Goal: Task Accomplishment & Management: Use online tool/utility

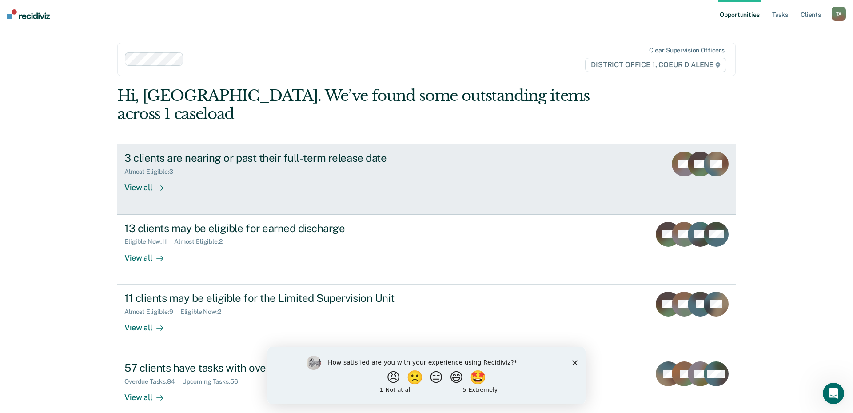
click at [164, 175] on div "View all" at bounding box center [149, 183] width 50 height 17
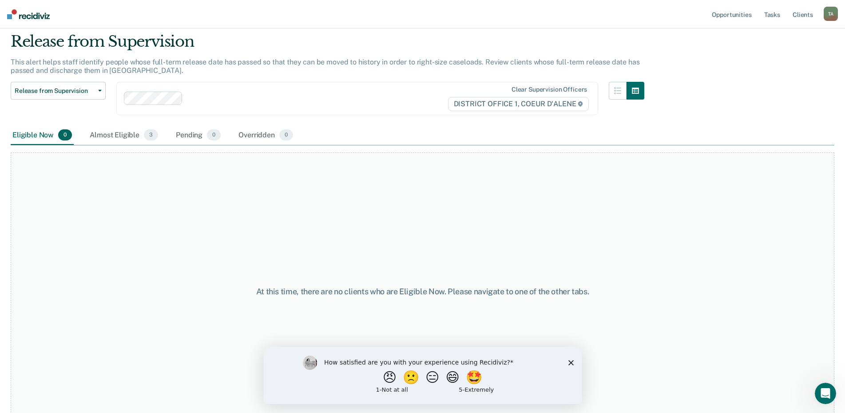
scroll to position [44, 0]
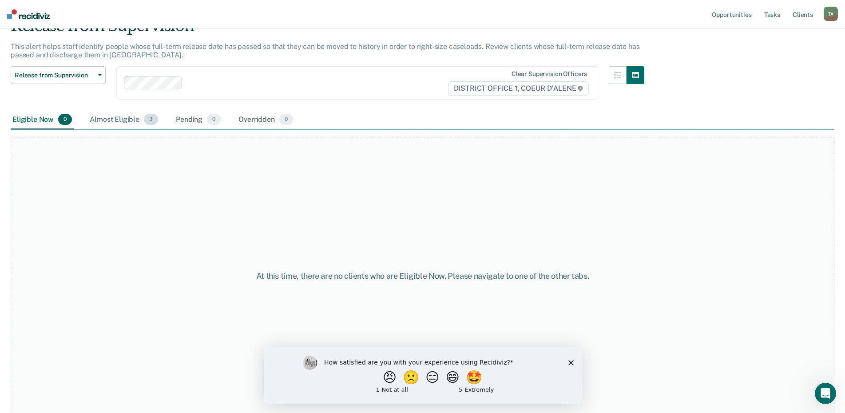
click at [112, 125] on div "Almost Eligible 3" at bounding box center [124, 120] width 72 height 20
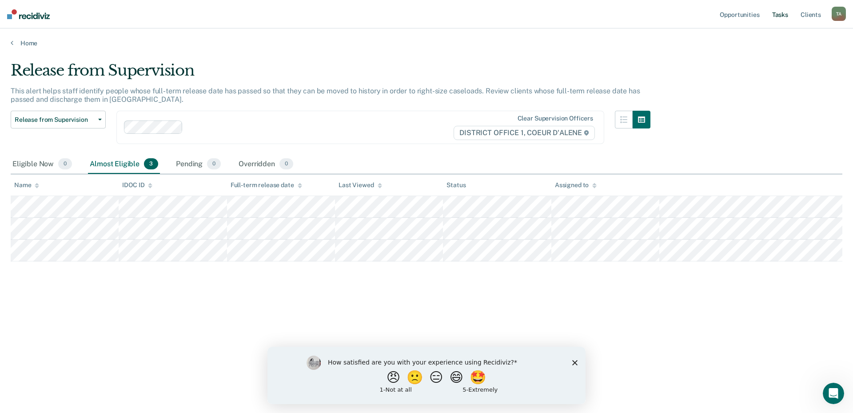
click at [782, 20] on link "Tasks" at bounding box center [780, 14] width 20 height 28
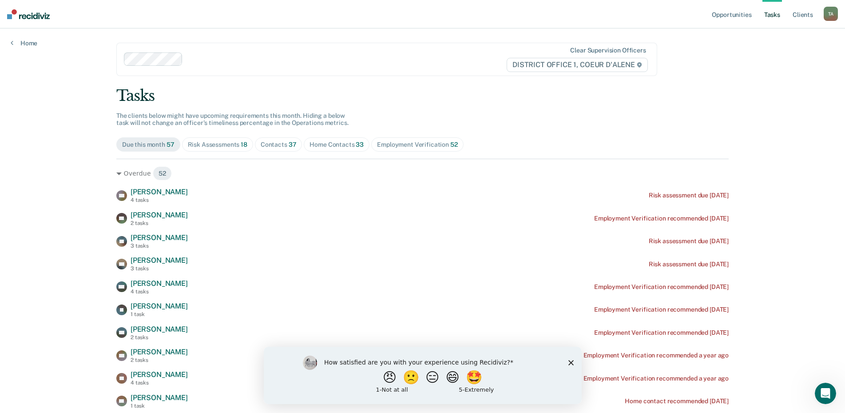
click at [329, 144] on div "Home Contacts 33" at bounding box center [337, 145] width 54 height 8
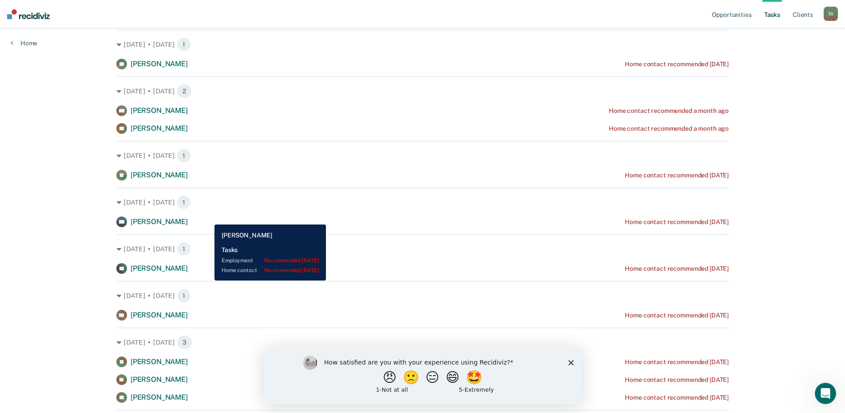
scroll to position [267, 0]
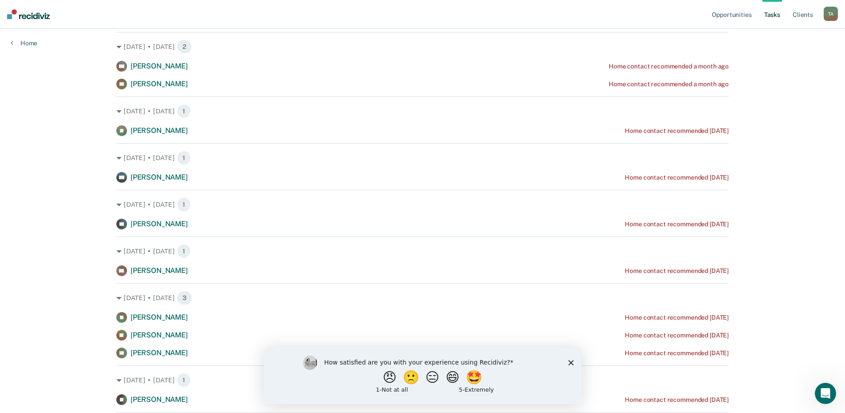
click at [569, 361] on icon "Close survey" at bounding box center [570, 361] width 5 height 5
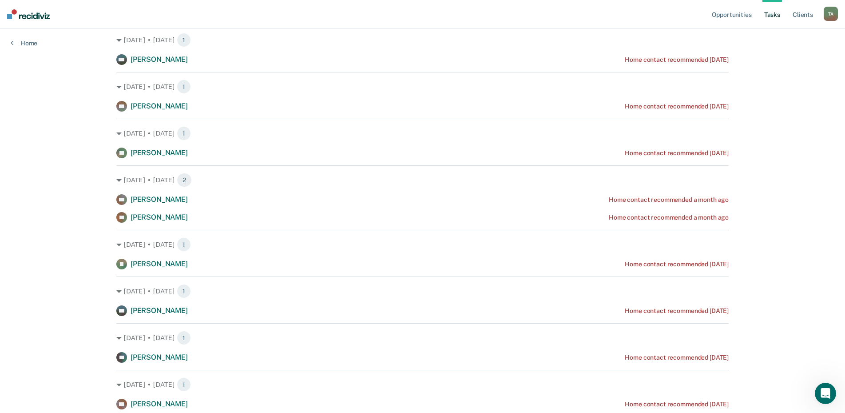
scroll to position [0, 0]
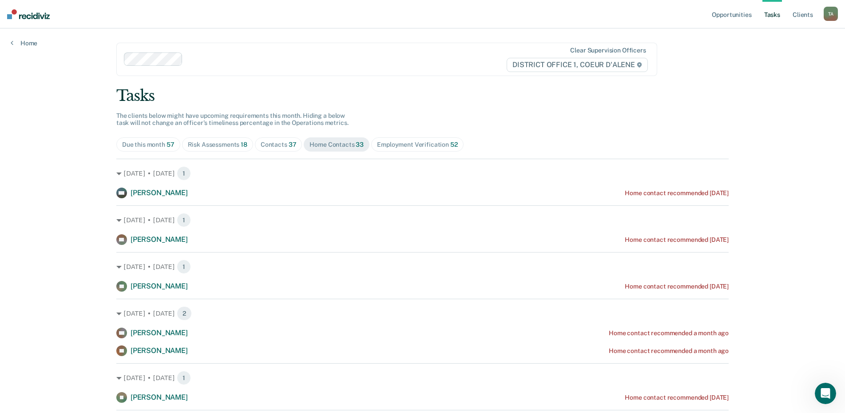
click at [267, 139] on span "Contacts 37" at bounding box center [279, 144] width 48 height 14
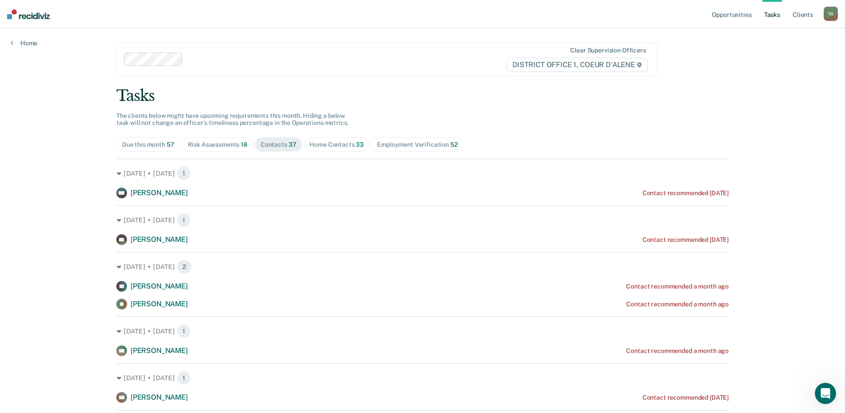
click at [191, 143] on div "Risk Assessments 18" at bounding box center [218, 145] width 60 height 8
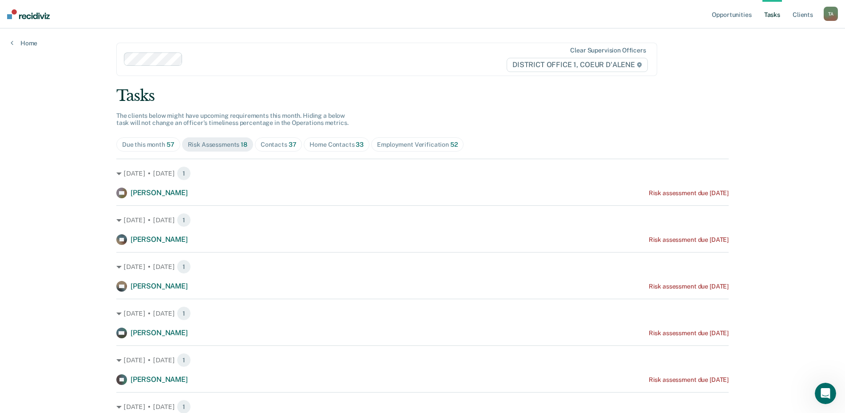
drag, startPoint x: 287, startPoint y: 146, endPoint x: 293, endPoint y: 145, distance: 5.8
click at [289, 146] on span "37" at bounding box center [293, 144] width 8 height 7
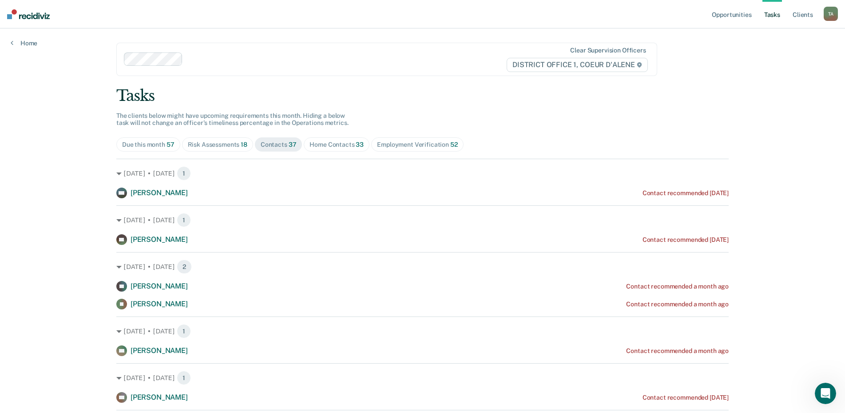
click at [325, 143] on div "Home Contacts 33" at bounding box center [337, 145] width 54 height 8
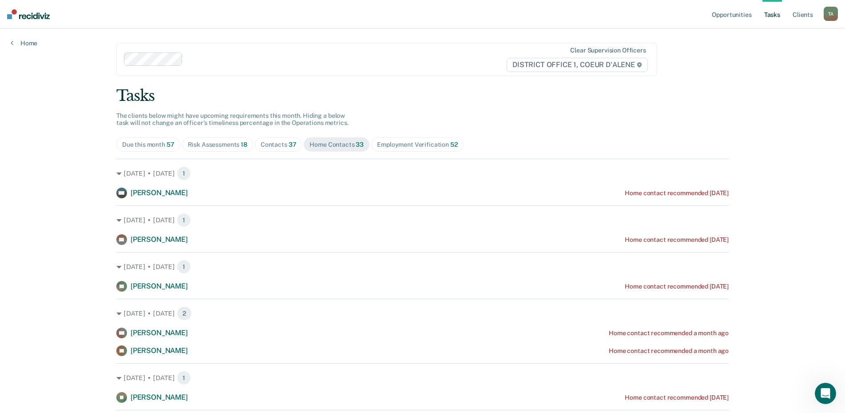
click at [280, 143] on div "Contacts 37" at bounding box center [279, 145] width 36 height 8
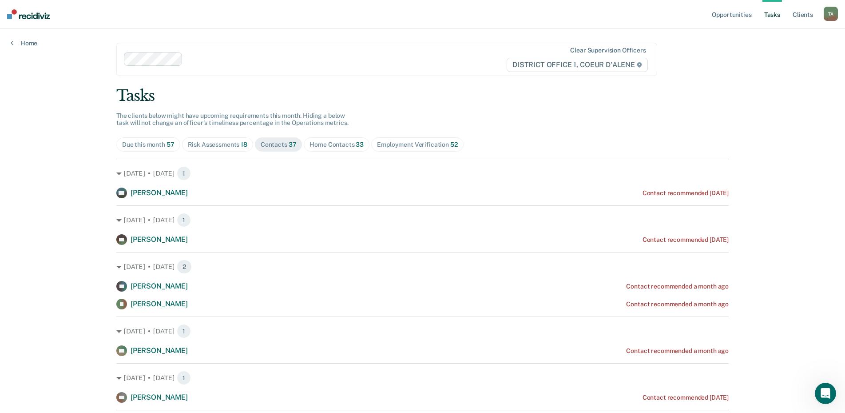
click at [356, 147] on span "33" at bounding box center [360, 144] width 8 height 7
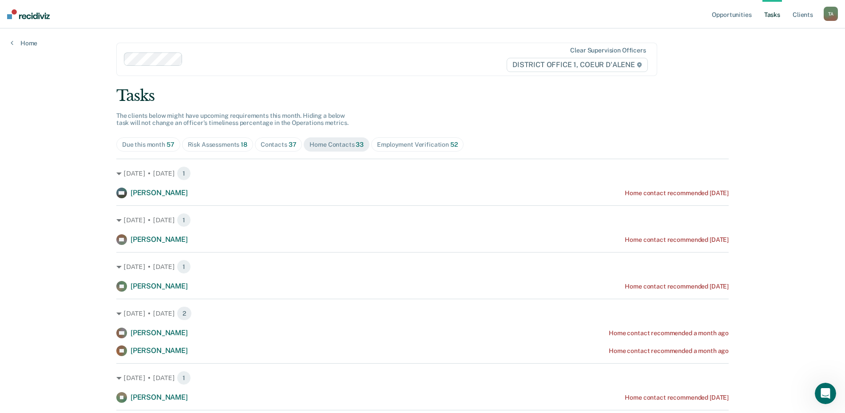
click at [275, 138] on span "Contacts 37" at bounding box center [279, 144] width 48 height 14
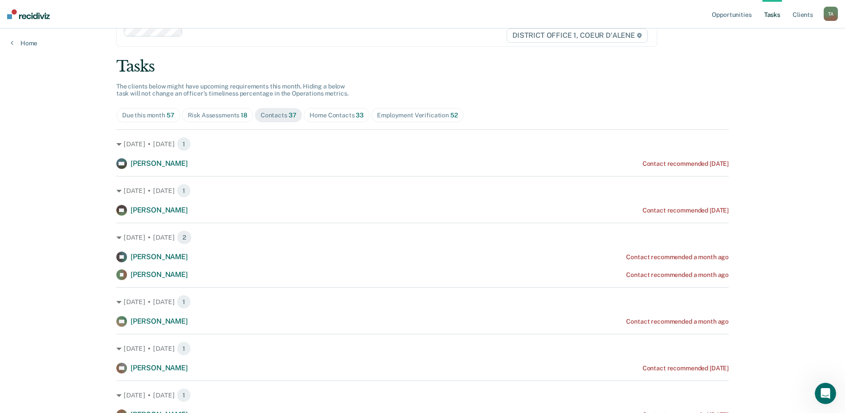
scroll to position [44, 0]
